Goal: Book appointment/travel/reservation

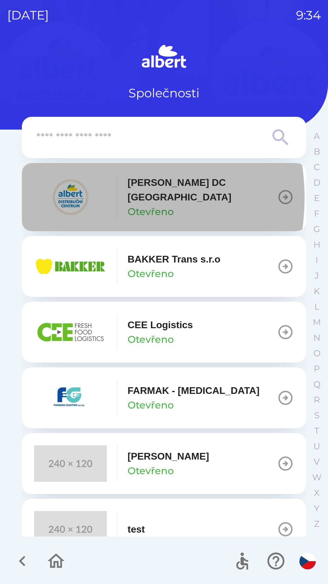
click at [85, 198] on img "button" at bounding box center [70, 197] width 73 height 36
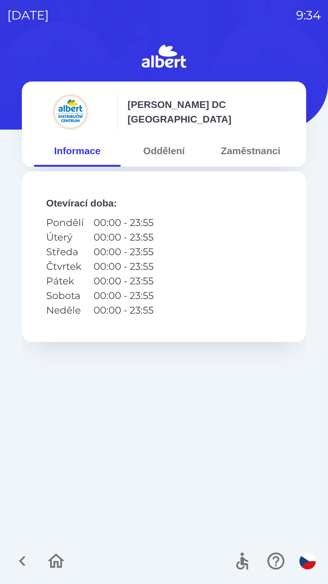
click at [159, 149] on button "Oddělení" at bounding box center [164, 151] width 87 height 22
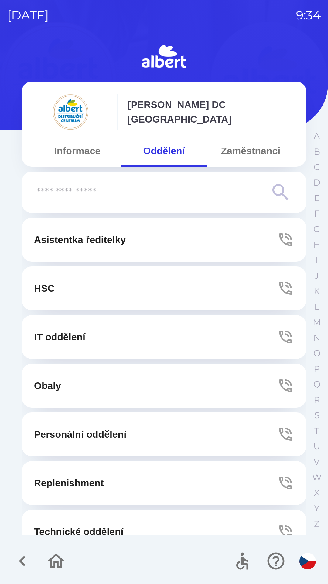
click at [136, 339] on button "IT oddělení" at bounding box center [164, 337] width 285 height 44
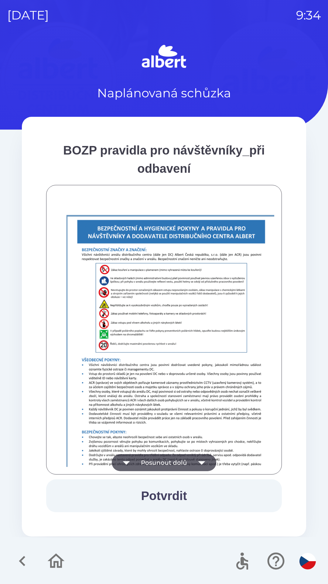
click at [179, 466] on button "Posunout dolů" at bounding box center [164, 462] width 105 height 17
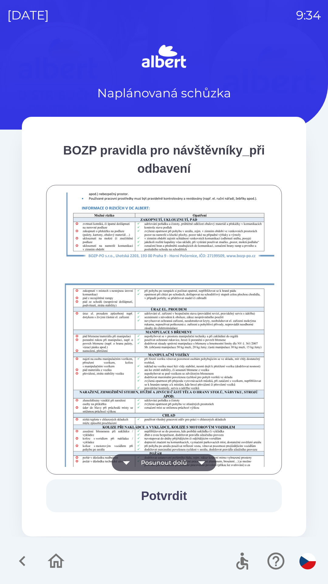
click at [186, 454] on button "Posunout dolů" at bounding box center [164, 462] width 105 height 17
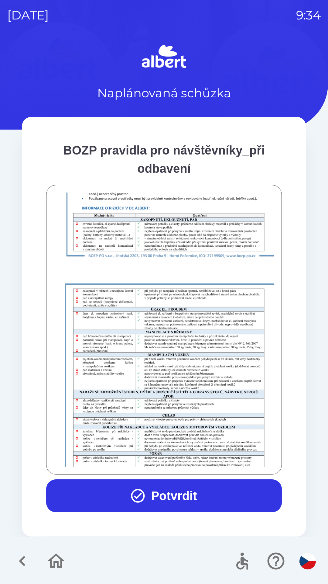
scroll to position [427, 0]
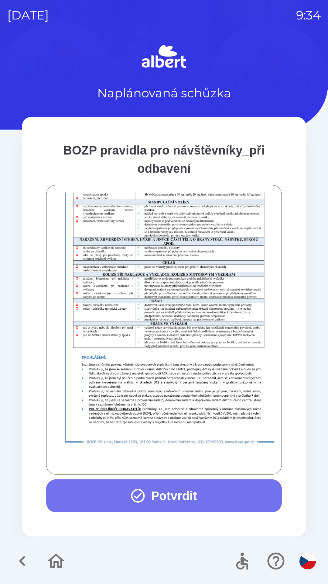
click at [178, 489] on button "Potvrdit" at bounding box center [164, 495] width 236 height 33
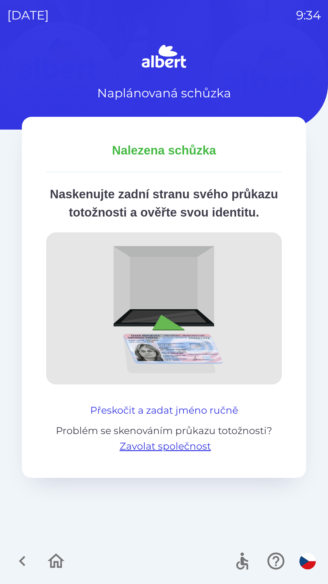
click at [174, 418] on button "Přeskočit a zadat jméno ručně" at bounding box center [164, 410] width 153 height 15
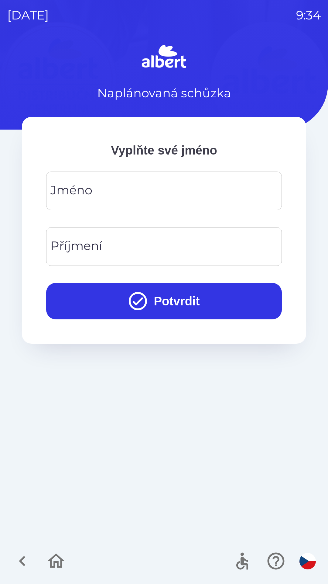
click at [186, 196] on input "Jméno" at bounding box center [164, 191] width 221 height 24
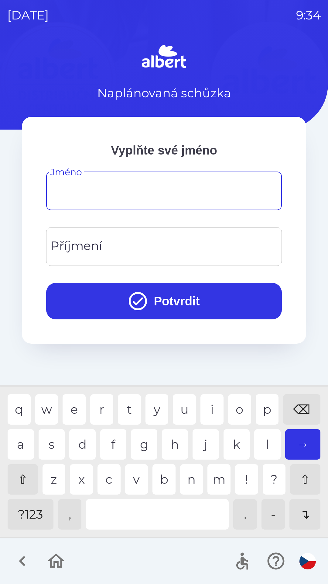
type input "*"
click at [239, 410] on div "o" at bounding box center [239, 409] width 23 height 30
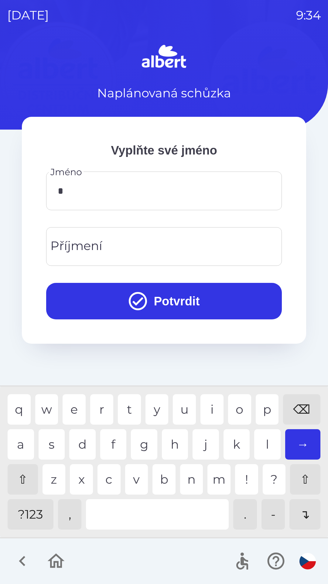
click at [191, 247] on input "Příjmení" at bounding box center [164, 246] width 221 height 24
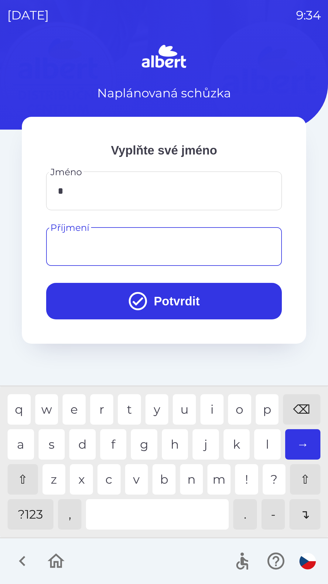
type input "*"
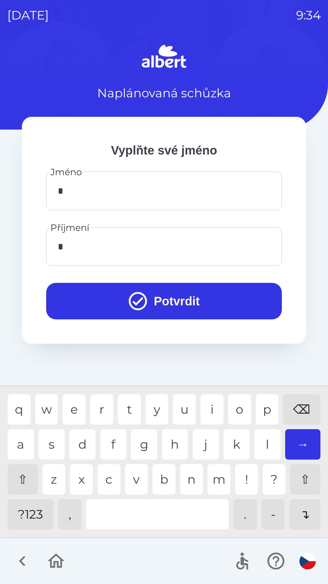
click at [211, 294] on button "Potvrdit" at bounding box center [164, 301] width 236 height 36
